Goal: Navigation & Orientation: Find specific page/section

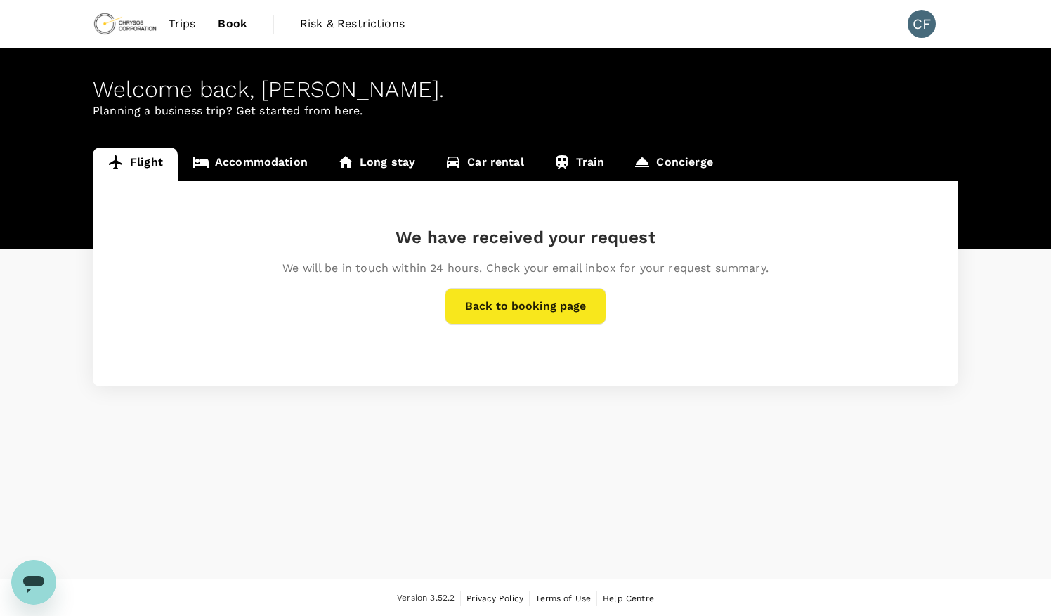
click at [240, 27] on span "Book" at bounding box center [233, 23] width 30 height 17
click at [193, 26] on span "Trips" at bounding box center [182, 23] width 27 height 17
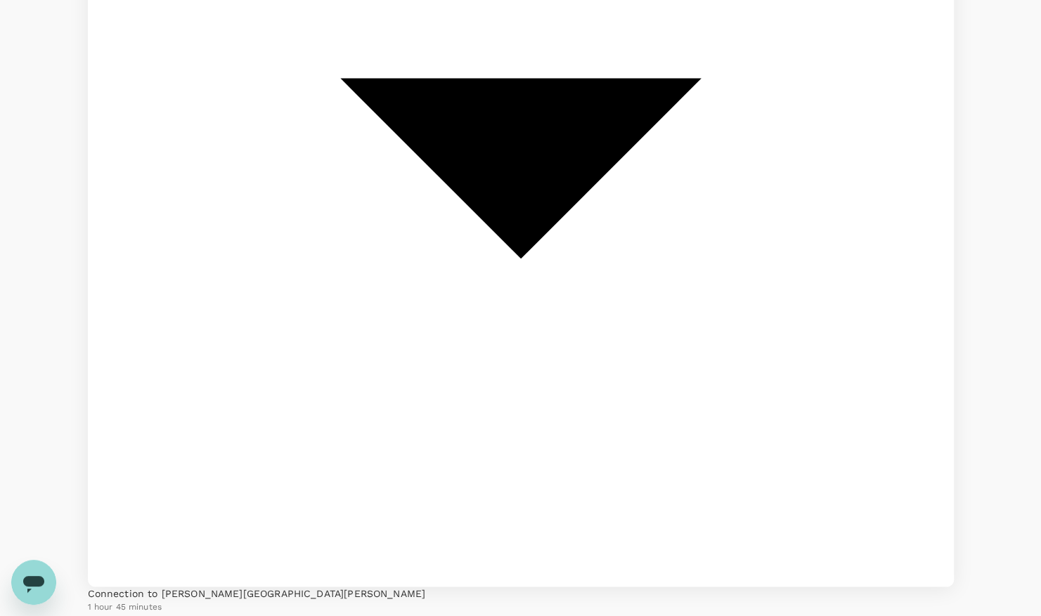
scroll to position [832, 0]
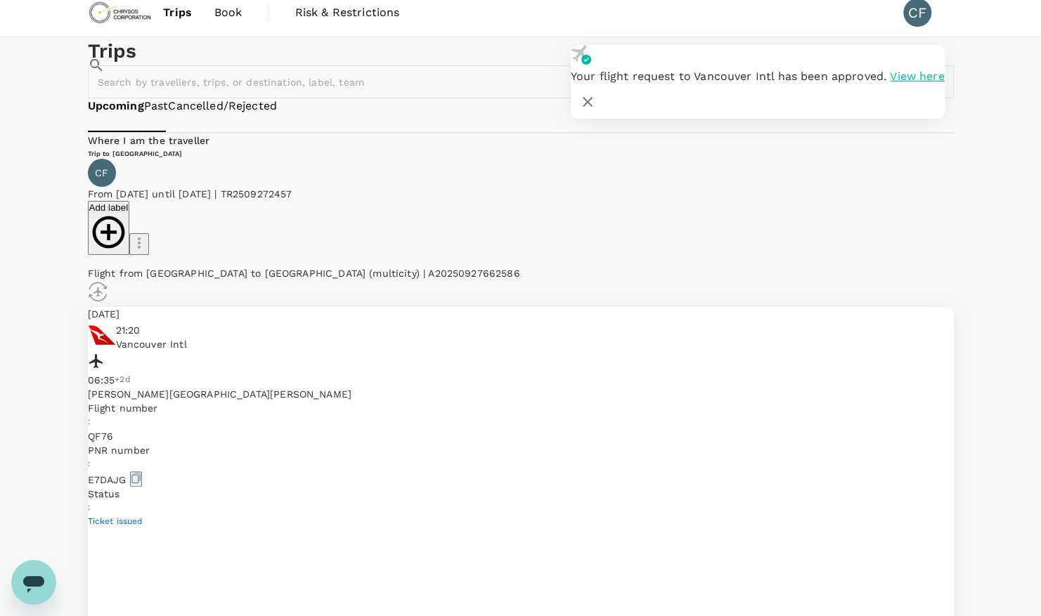
scroll to position [0, 0]
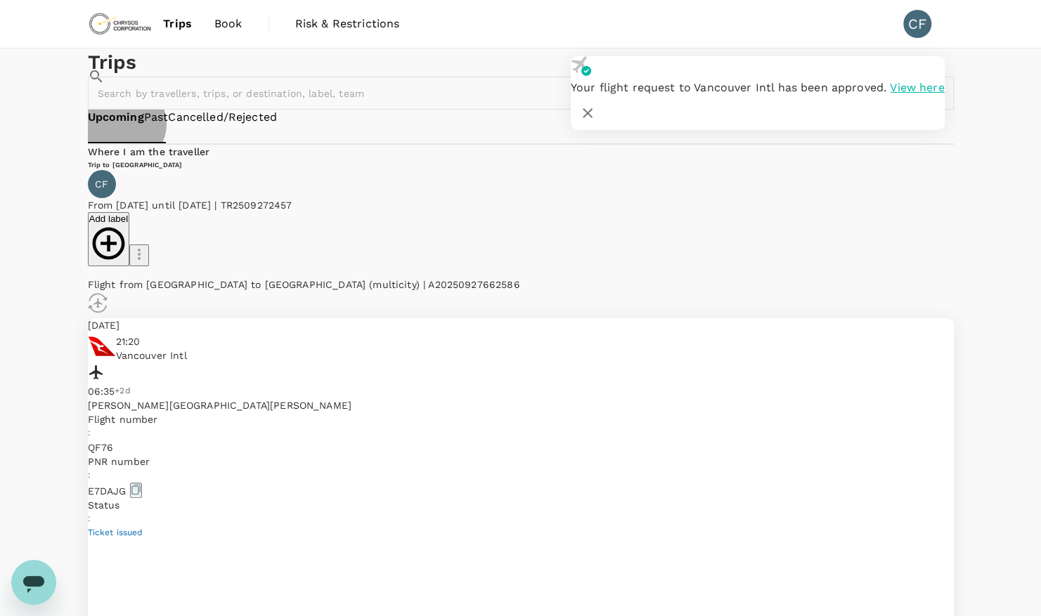
click at [169, 126] on link "Past" at bounding box center [156, 118] width 25 height 16
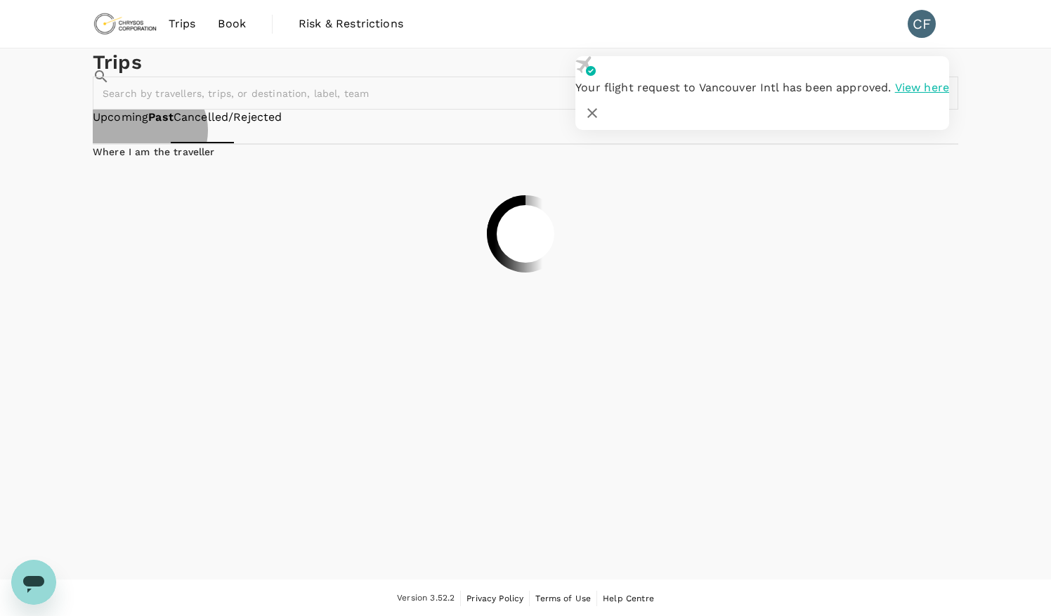
click at [148, 126] on link "Upcoming" at bounding box center [121, 118] width 56 height 16
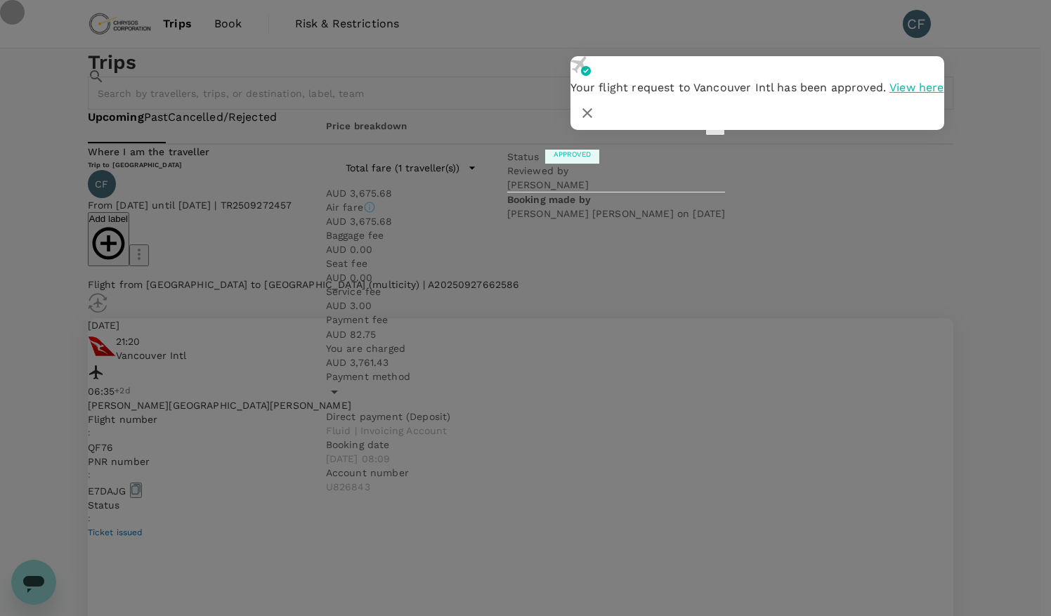
click at [713, 132] on icon "button" at bounding box center [715, 123] width 17 height 17
